Goal: Navigation & Orientation: Find specific page/section

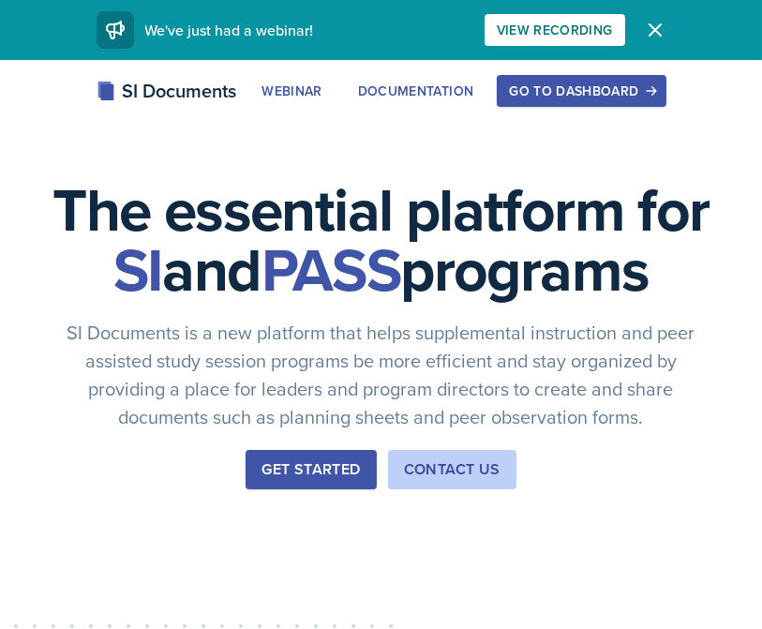
click at [614, 85] on div "Go to Dashboard" at bounding box center [581, 90] width 144 height 15
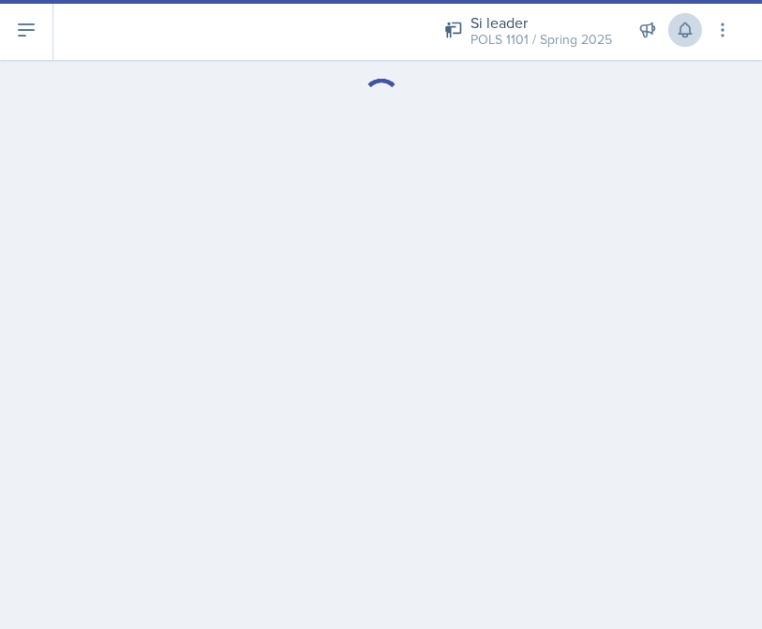
click at [681, 39] on button at bounding box center [686, 30] width 34 height 34
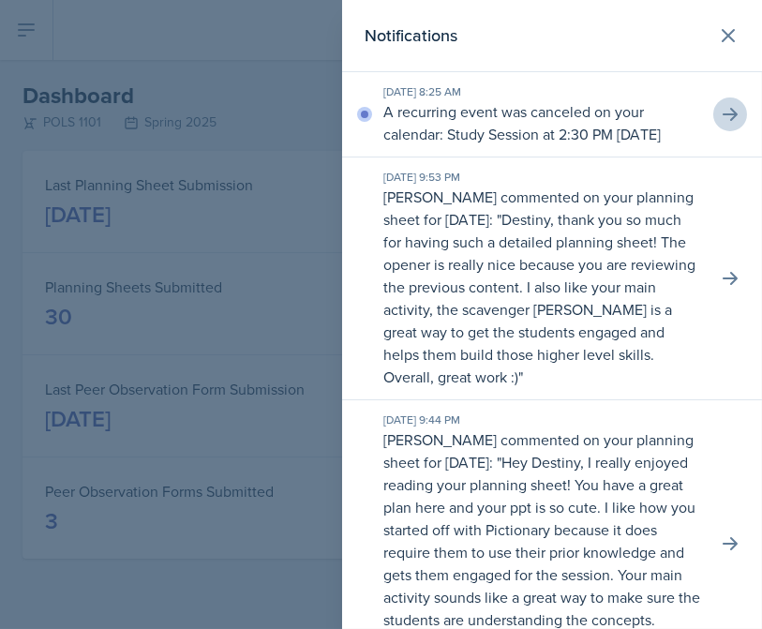
click at [727, 124] on icon at bounding box center [730, 114] width 19 height 19
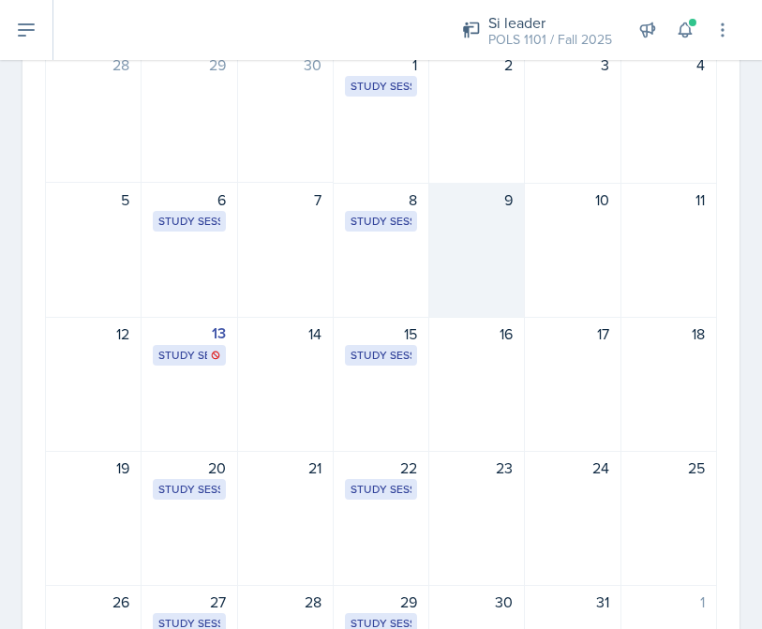
scroll to position [209, 0]
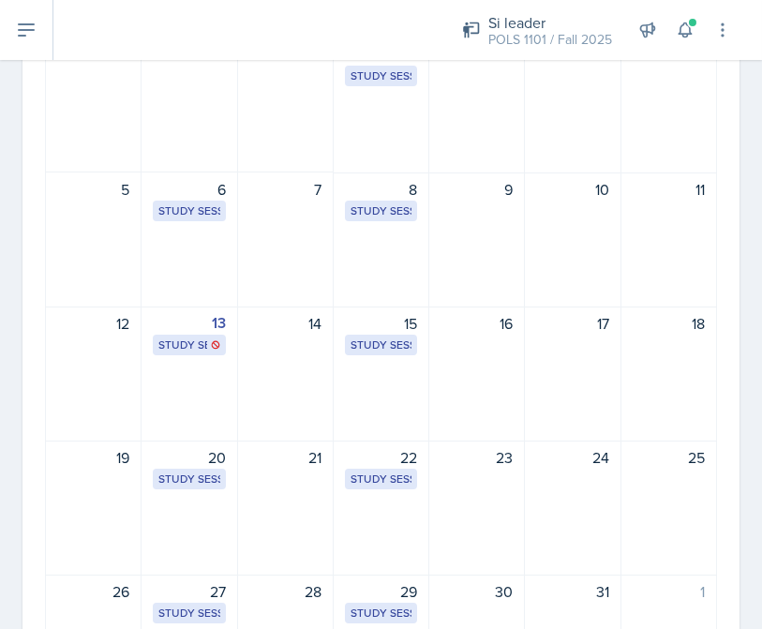
drag, startPoint x: 183, startPoint y: 339, endPoint x: 855, endPoint y: 125, distance: 705.6
click at [762, 125] on html "SI Documents Si leader Dashboard Calendar Profile Documents Planning Sheets Obs…" at bounding box center [381, 314] width 762 height 629
click at [684, 19] on button at bounding box center [686, 30] width 34 height 34
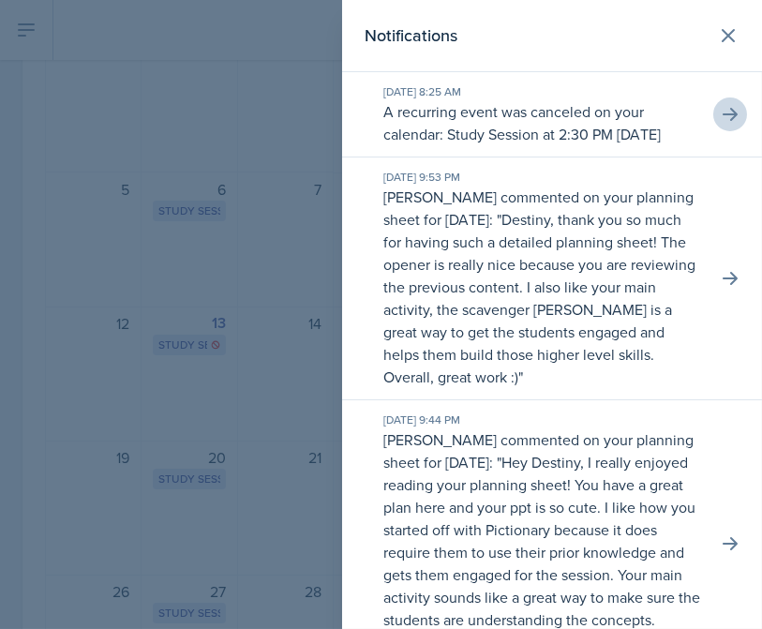
scroll to position [0, 0]
click at [731, 123] on icon at bounding box center [730, 114] width 19 height 19
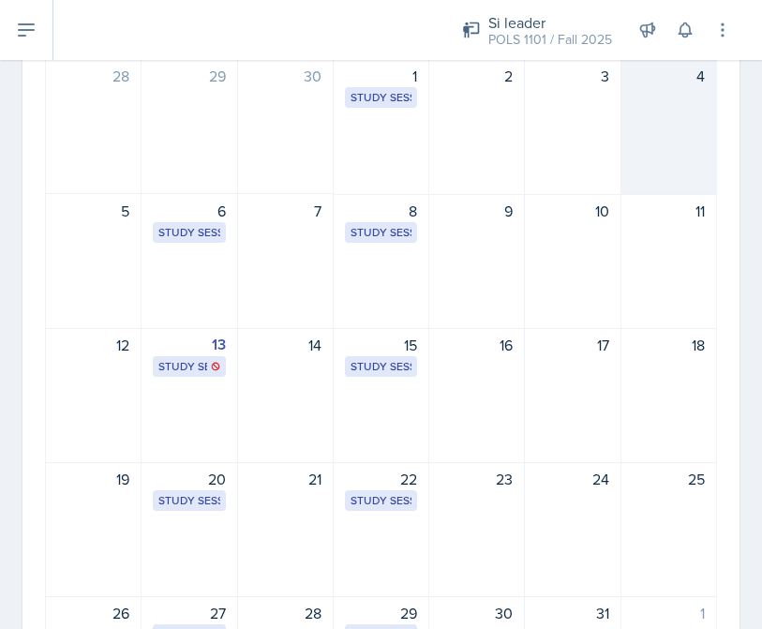
scroll to position [190, 0]
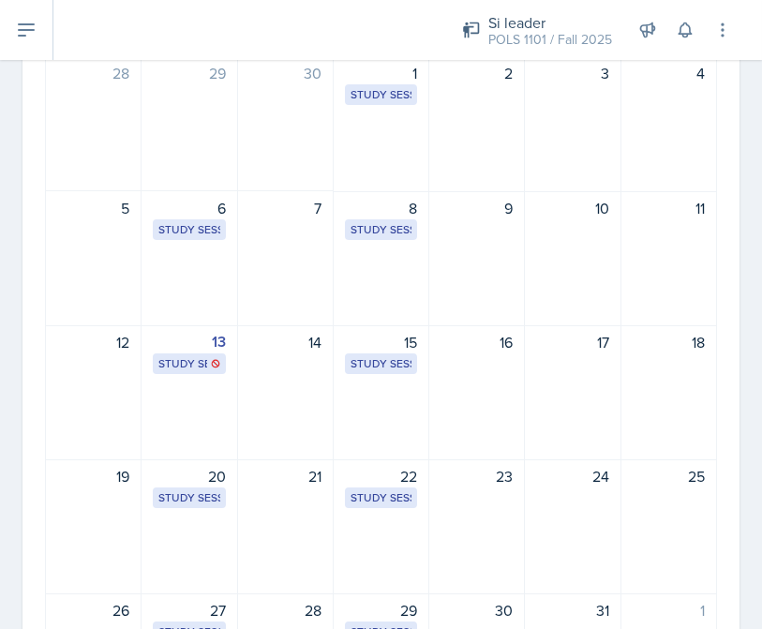
click at [686, 53] on div "Si leader POLS 1101 / Fall 2025 Si leader POLS 1101 / Fall 2025 Si leader POLS …" at bounding box center [584, 30] width 296 height 60
click at [686, 31] on icon at bounding box center [685, 30] width 19 height 19
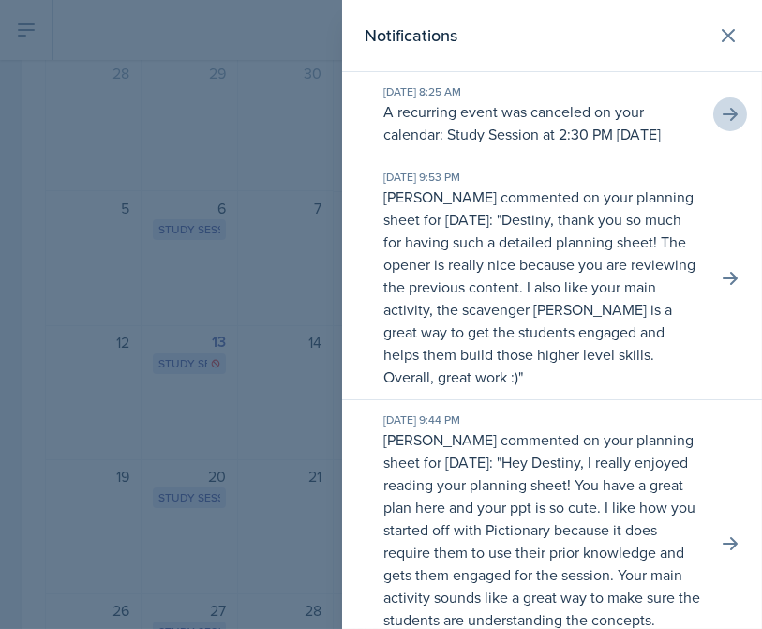
scroll to position [0, 0]
